Goal: Task Accomplishment & Management: Use online tool/utility

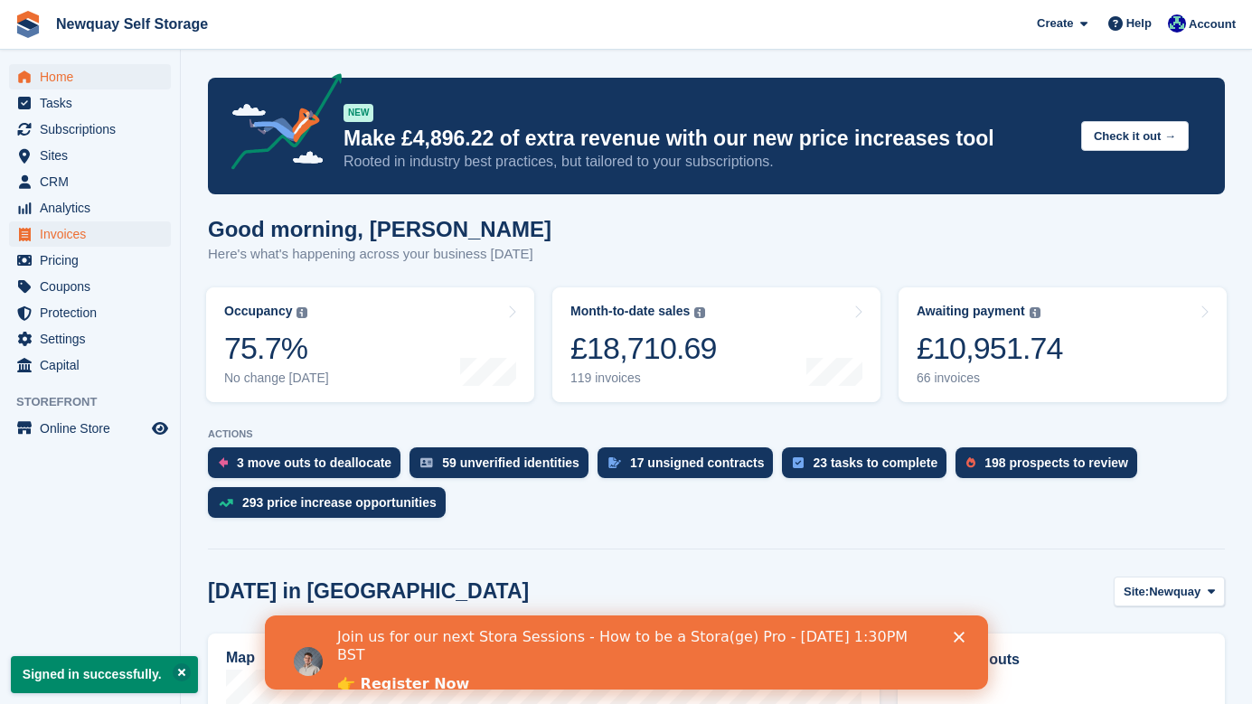
click at [118, 234] on span "Invoices" at bounding box center [94, 233] width 108 height 25
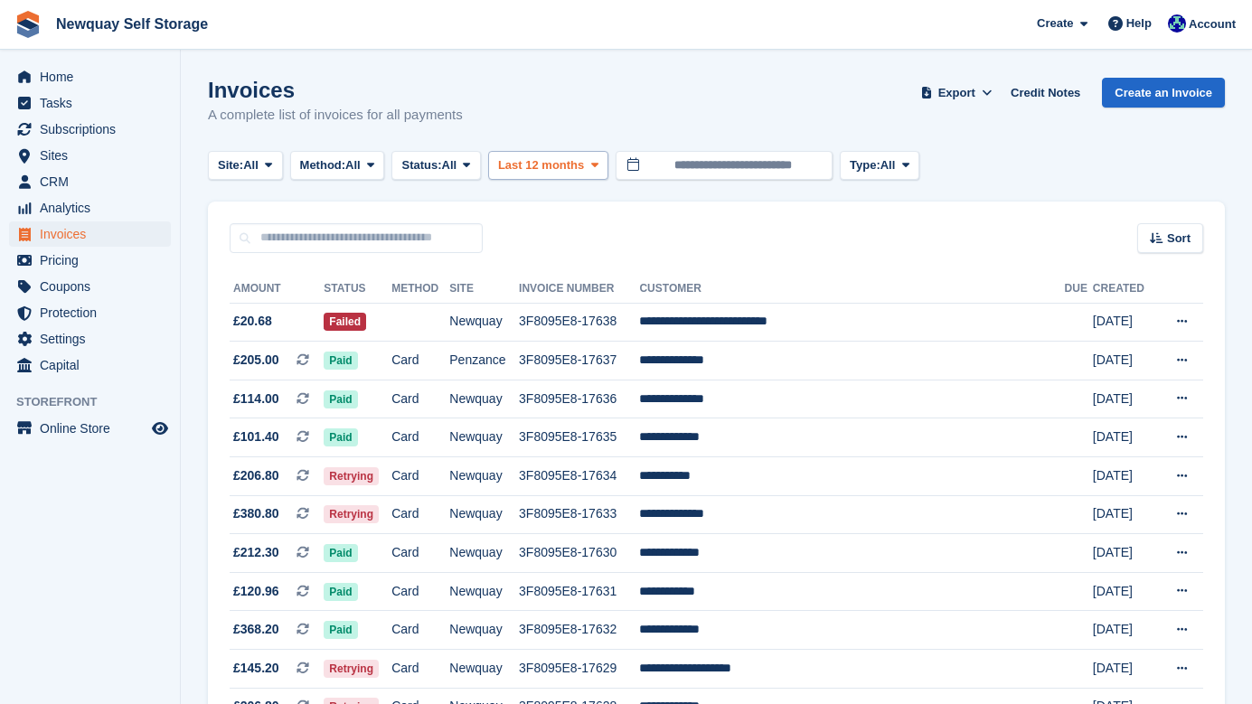
click at [602, 163] on span at bounding box center [595, 165] width 14 height 14
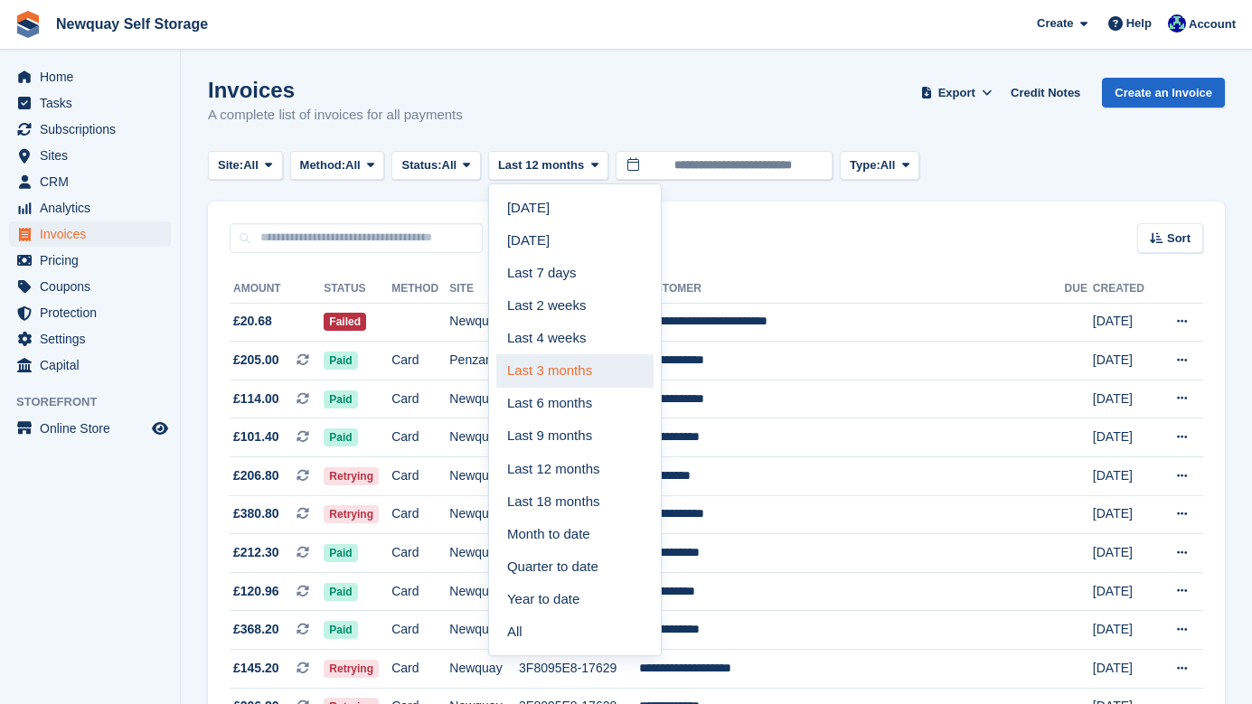
click at [602, 372] on link "Last 3 months" at bounding box center [574, 370] width 157 height 33
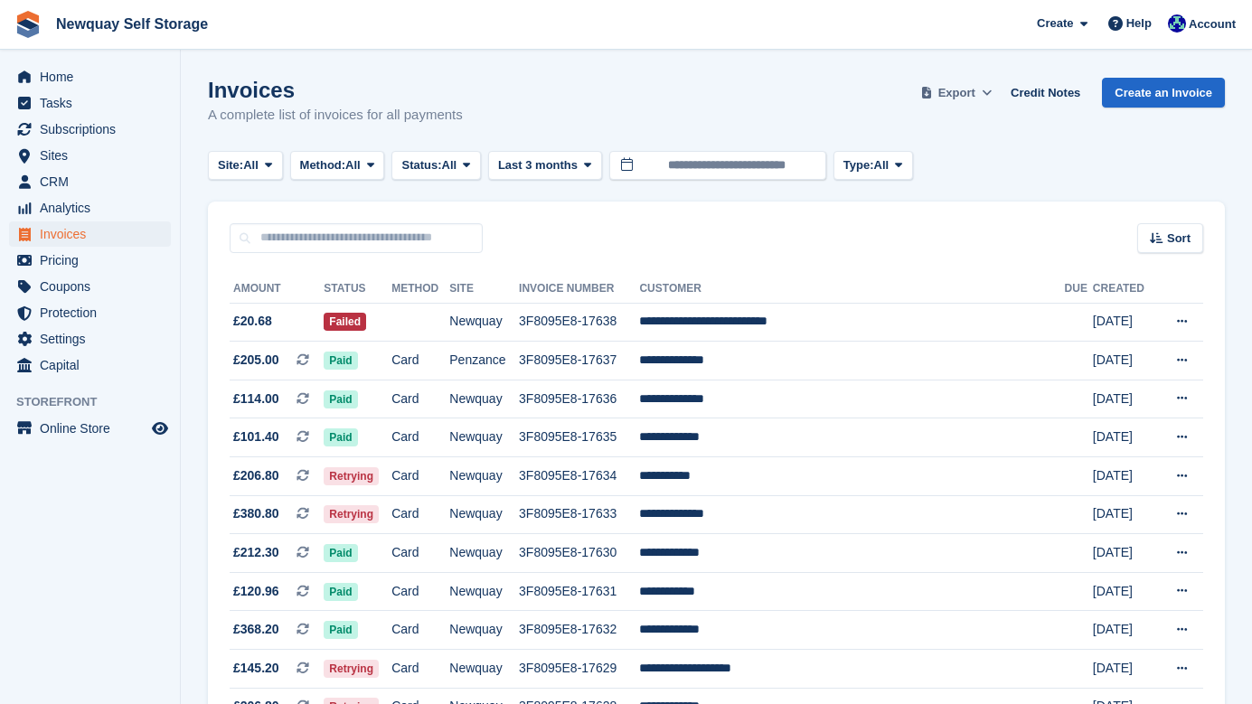
click at [953, 89] on span "Export" at bounding box center [956, 93] width 37 height 18
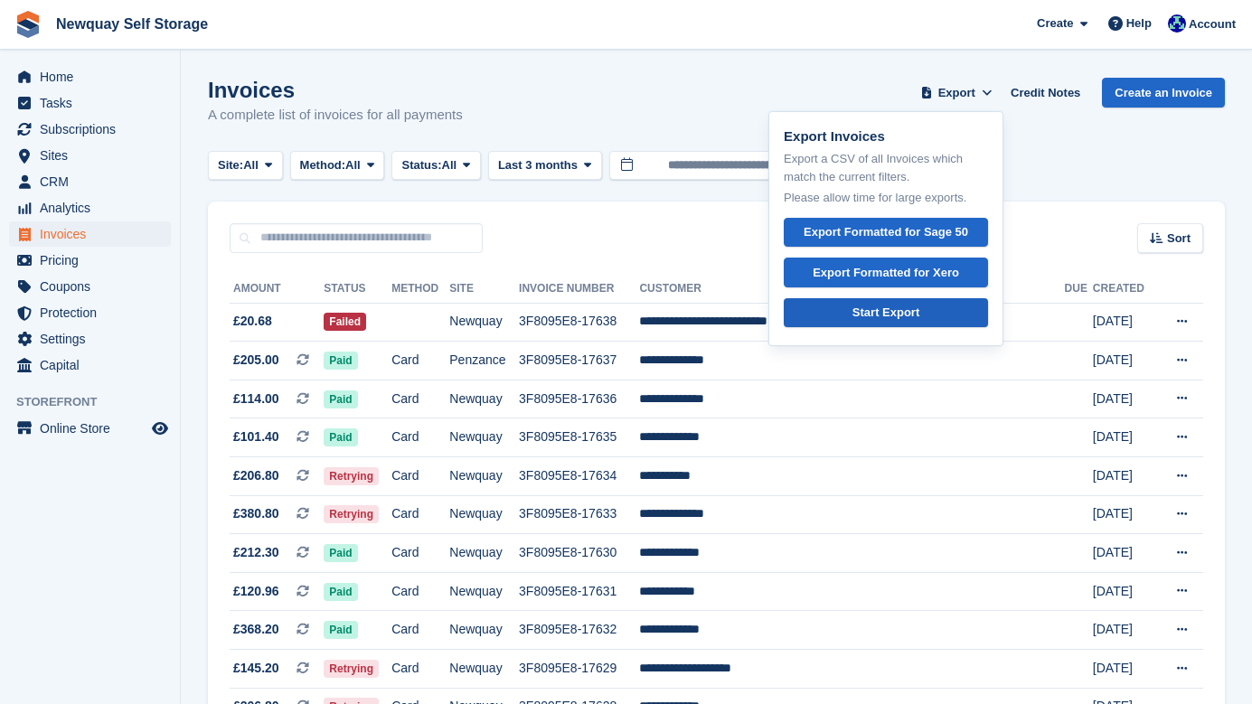
click at [887, 308] on div "Start Export" at bounding box center [885, 313] width 67 height 18
click at [662, 213] on div "Sort Sort by Date created Created (oldest first) Created (newest first)" at bounding box center [716, 228] width 1017 height 52
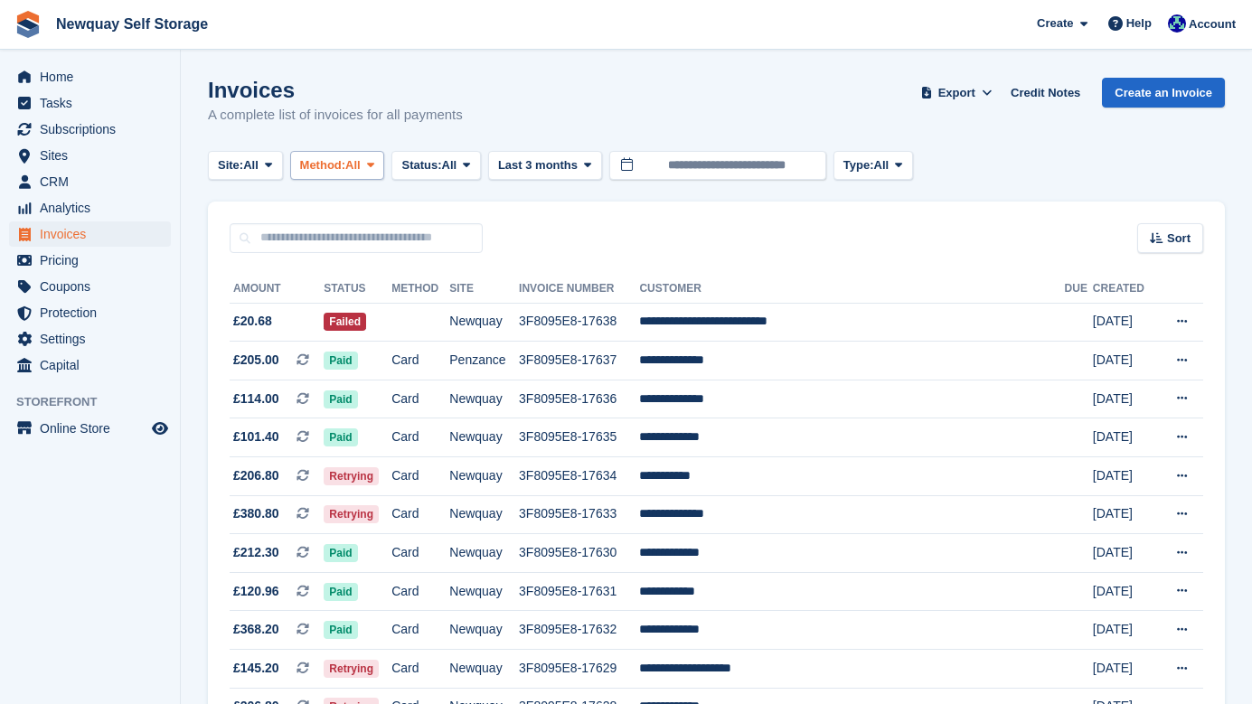
click at [374, 165] on icon at bounding box center [370, 165] width 7 height 12
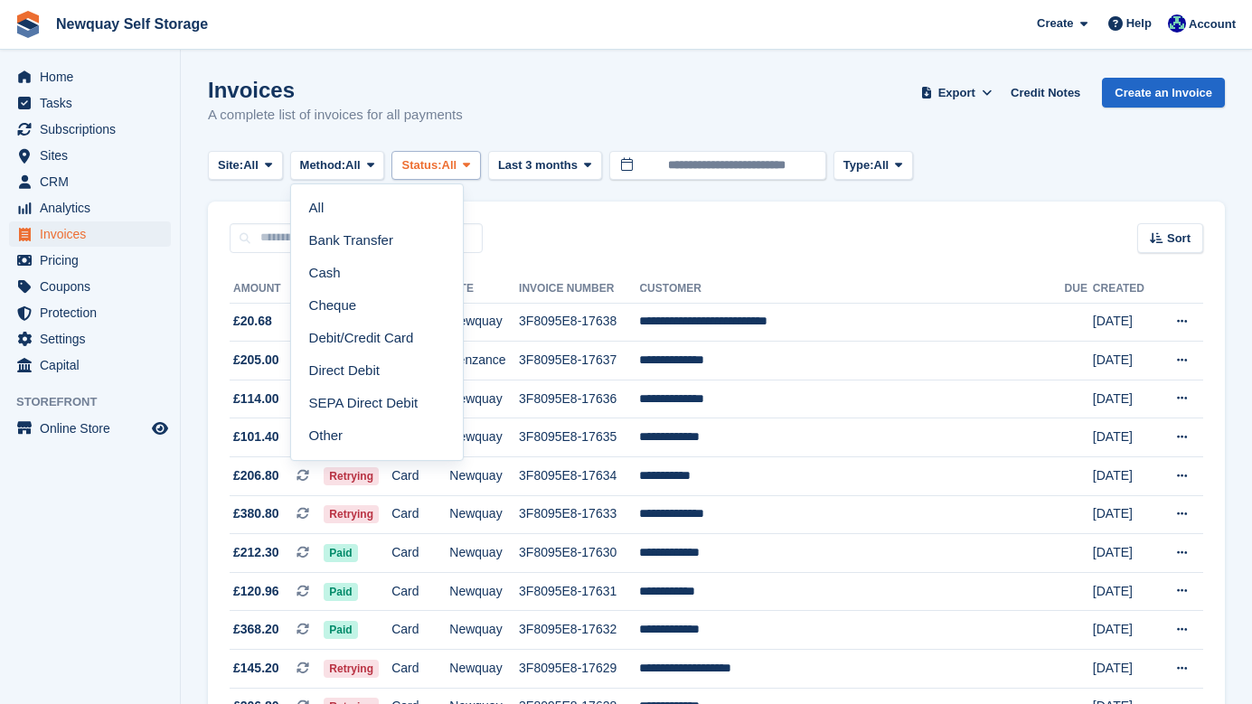
click at [470, 166] on icon at bounding box center [466, 165] width 7 height 12
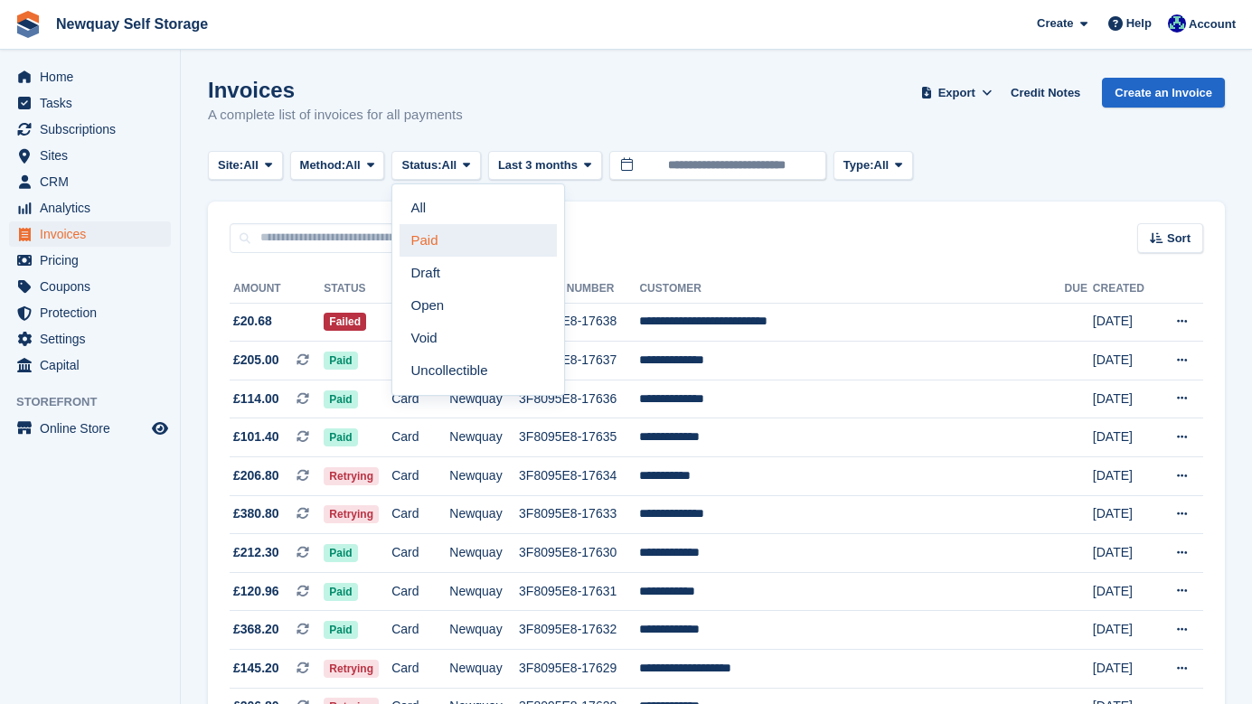
click at [467, 236] on link "Paid" at bounding box center [478, 240] width 157 height 33
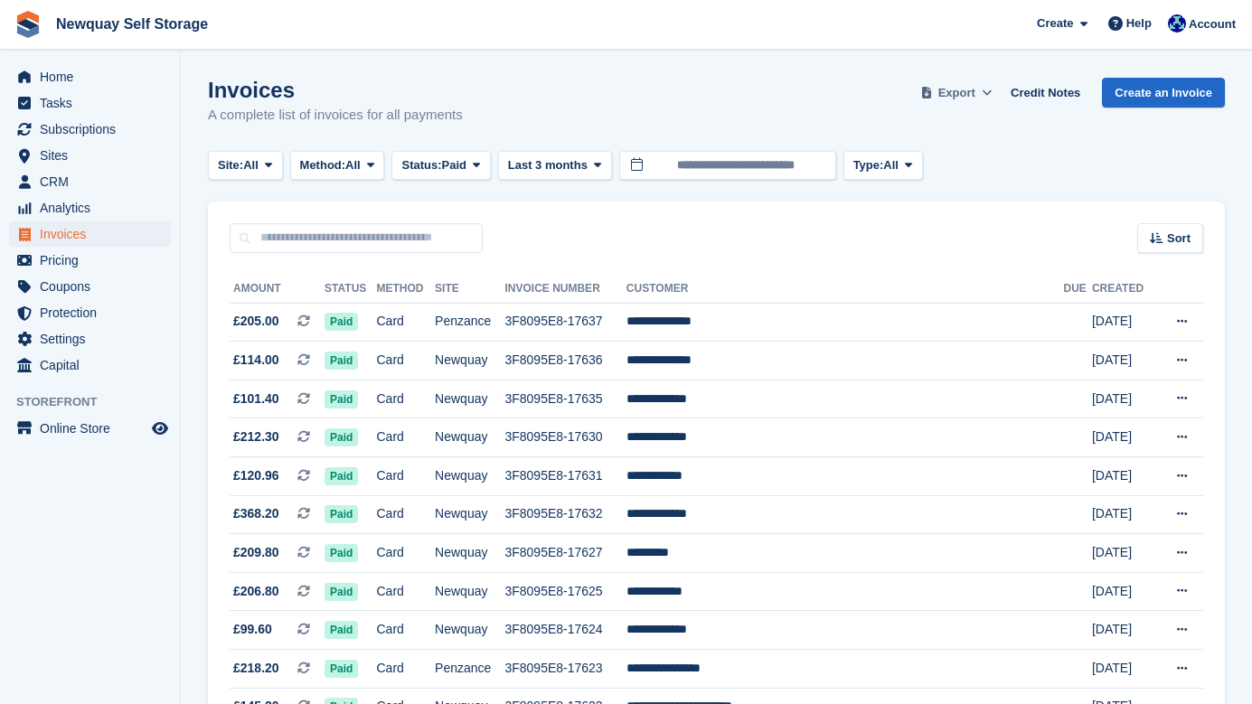
click at [954, 96] on span "Export" at bounding box center [956, 93] width 37 height 18
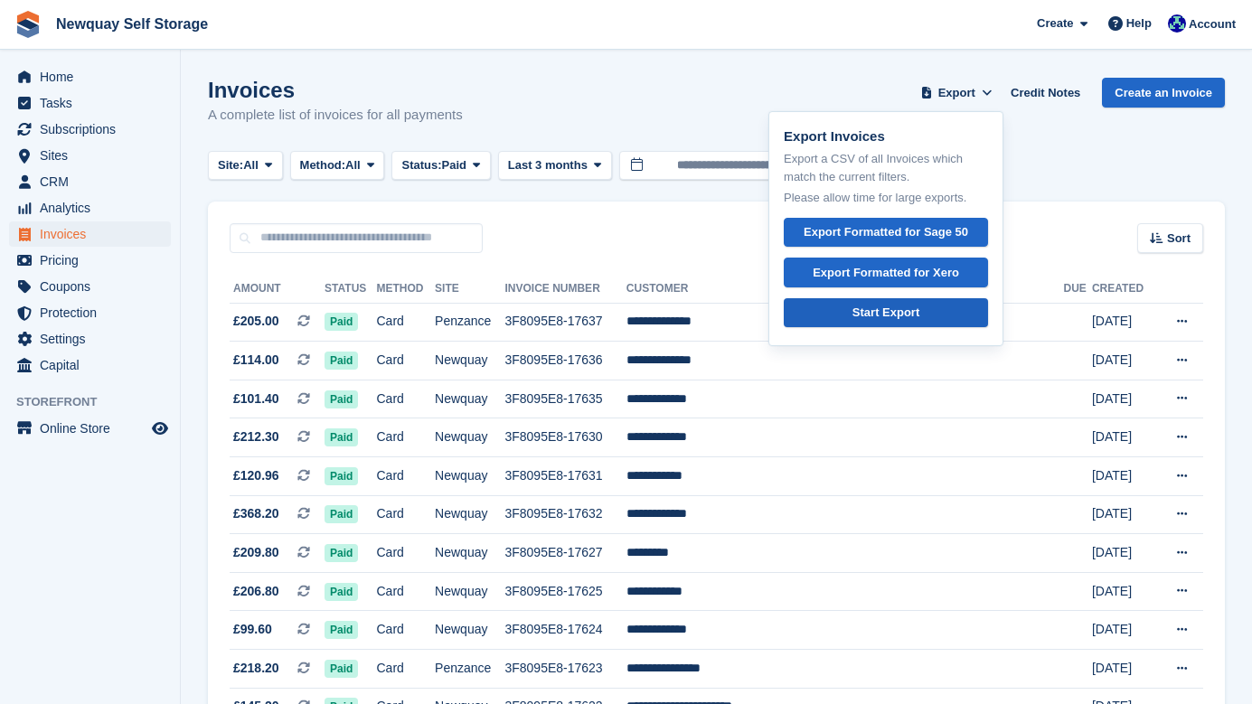
click at [877, 310] on div "Start Export" at bounding box center [885, 313] width 67 height 18
